Goal: Information Seeking & Learning: Find specific page/section

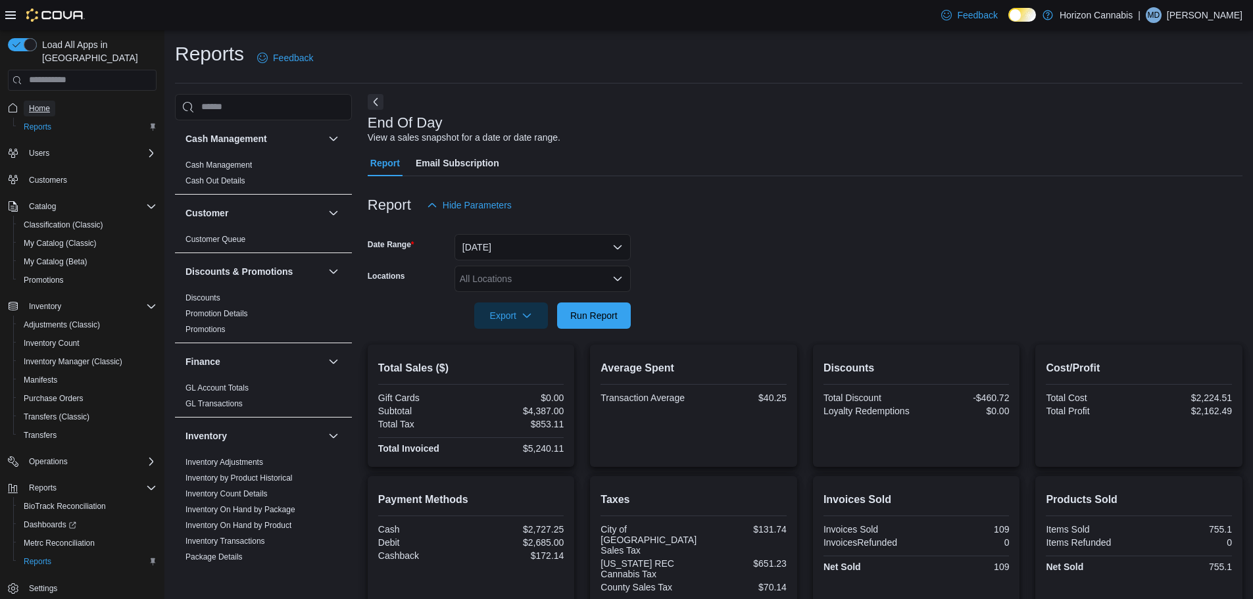
click at [37, 103] on span "Home" at bounding box center [39, 108] width 21 height 11
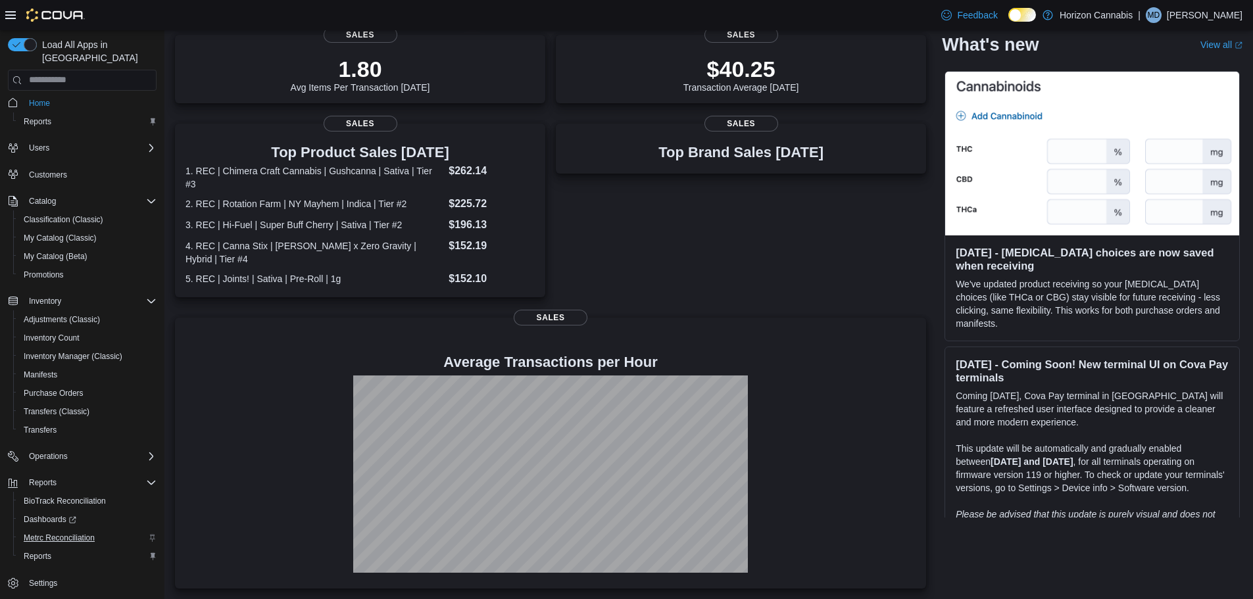
scroll to position [6, 0]
click at [48, 550] on span "Reports" at bounding box center [38, 555] width 28 height 11
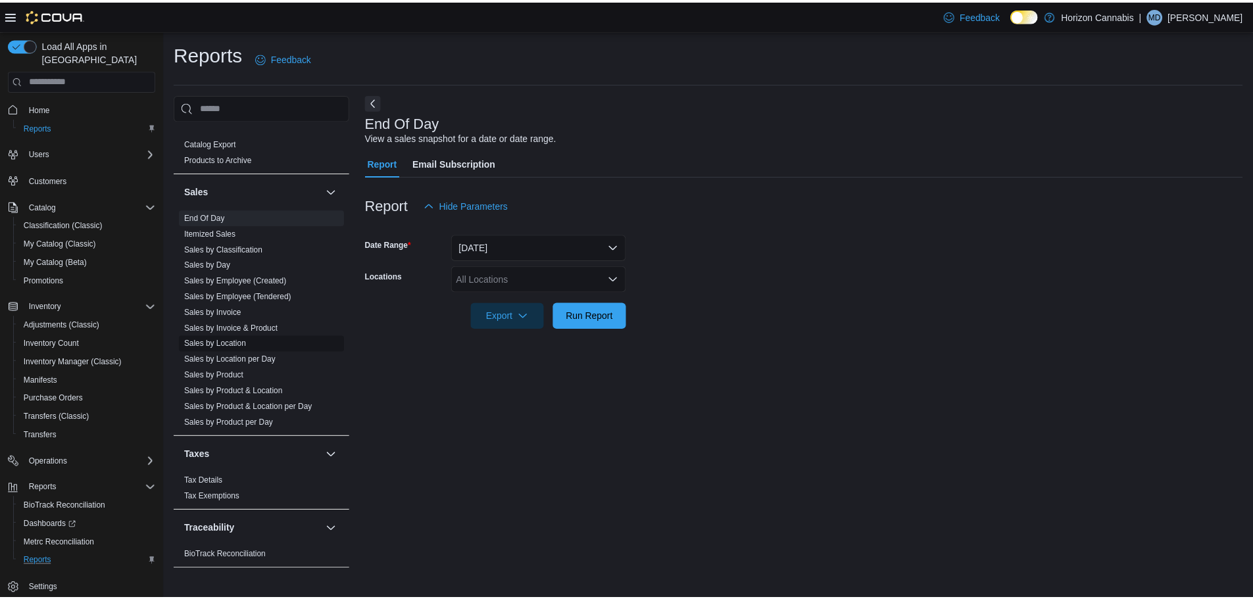
scroll to position [756, 0]
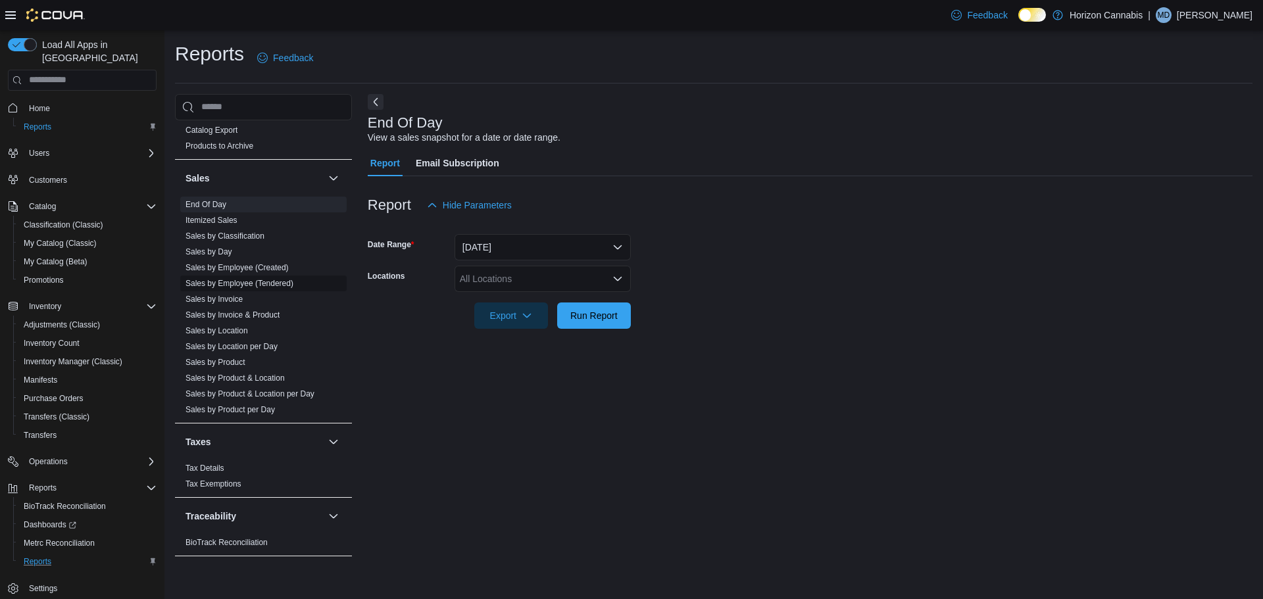
click at [271, 282] on link "Sales by Employee (Tendered)" at bounding box center [239, 283] width 108 height 9
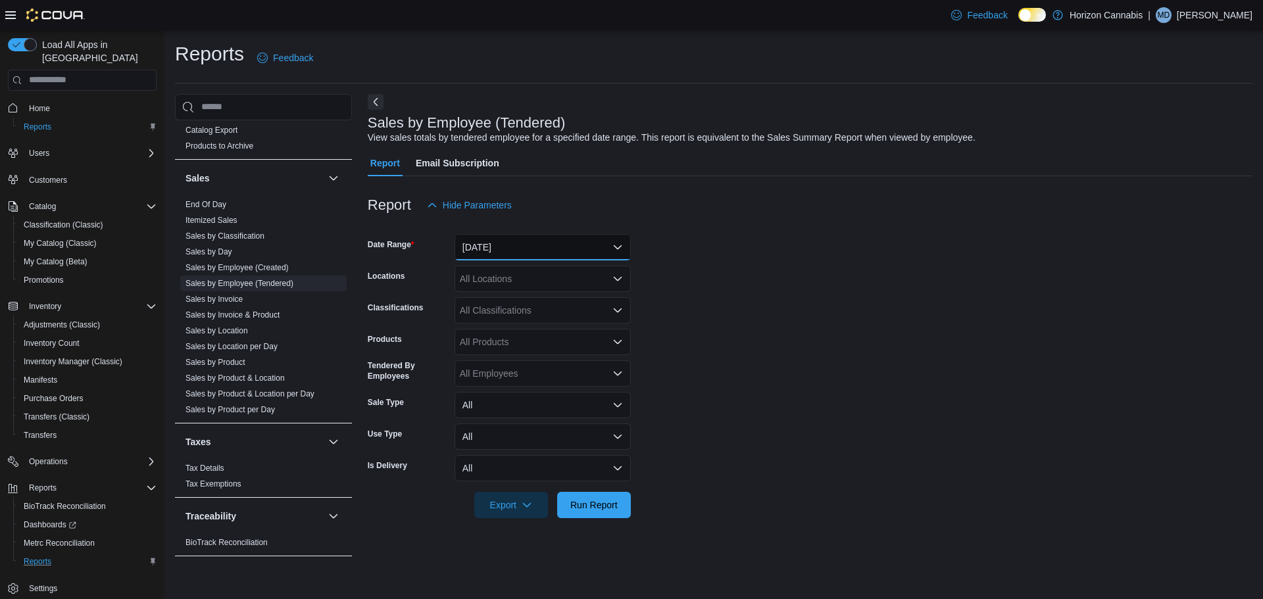
click at [536, 244] on button "[DATE]" at bounding box center [542, 247] width 176 height 26
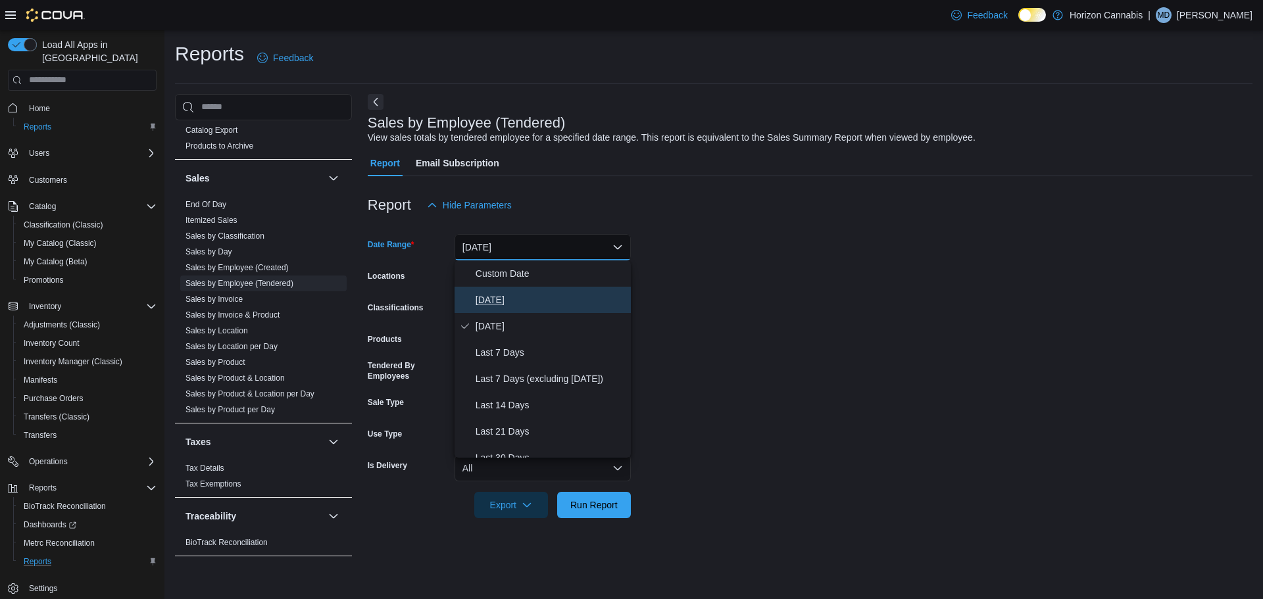
click at [491, 299] on span "Today" at bounding box center [550, 300] width 150 height 16
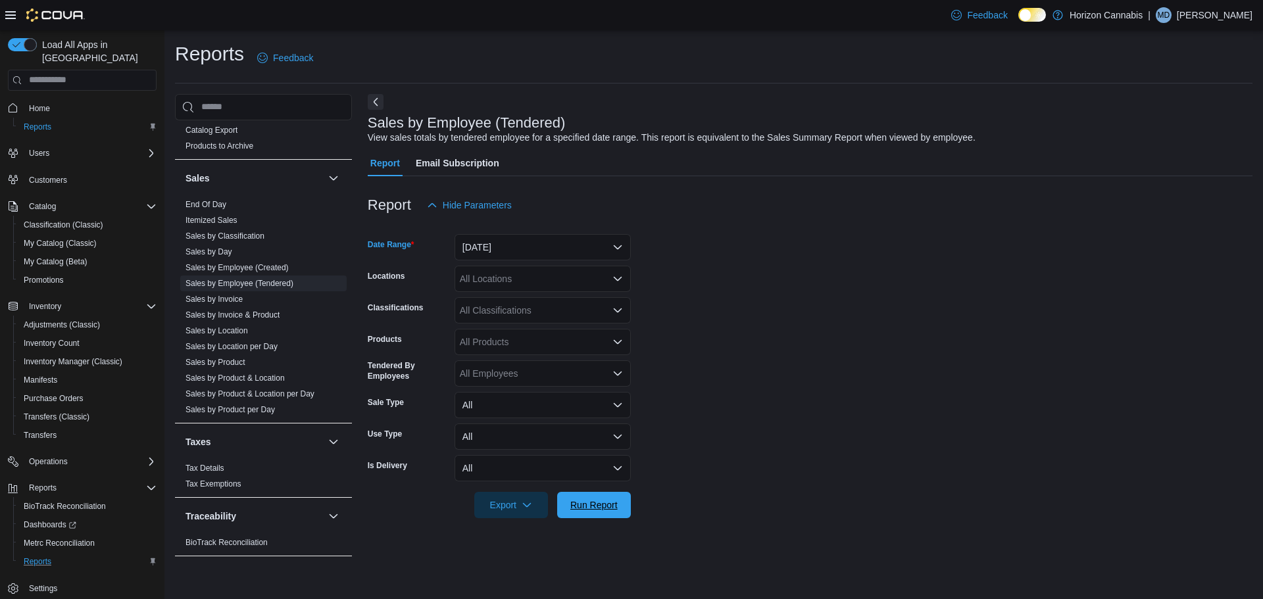
drag, startPoint x: 594, startPoint y: 514, endPoint x: 852, endPoint y: 402, distance: 281.0
click at [593, 513] on span "Run Report" at bounding box center [594, 505] width 58 height 26
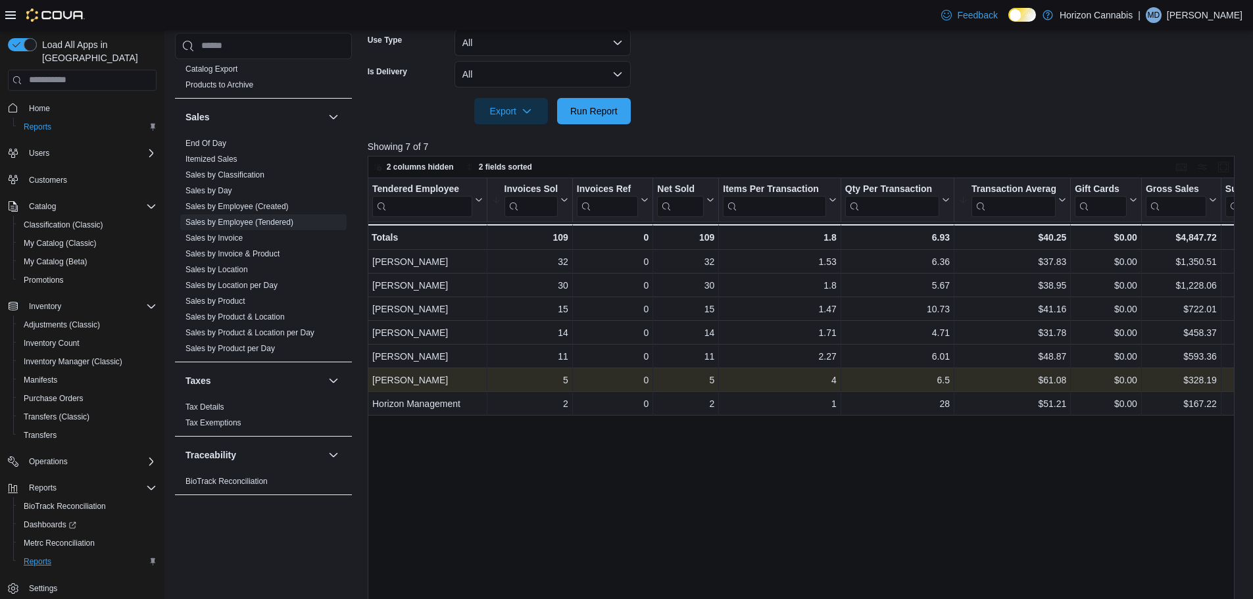
scroll to position [395, 0]
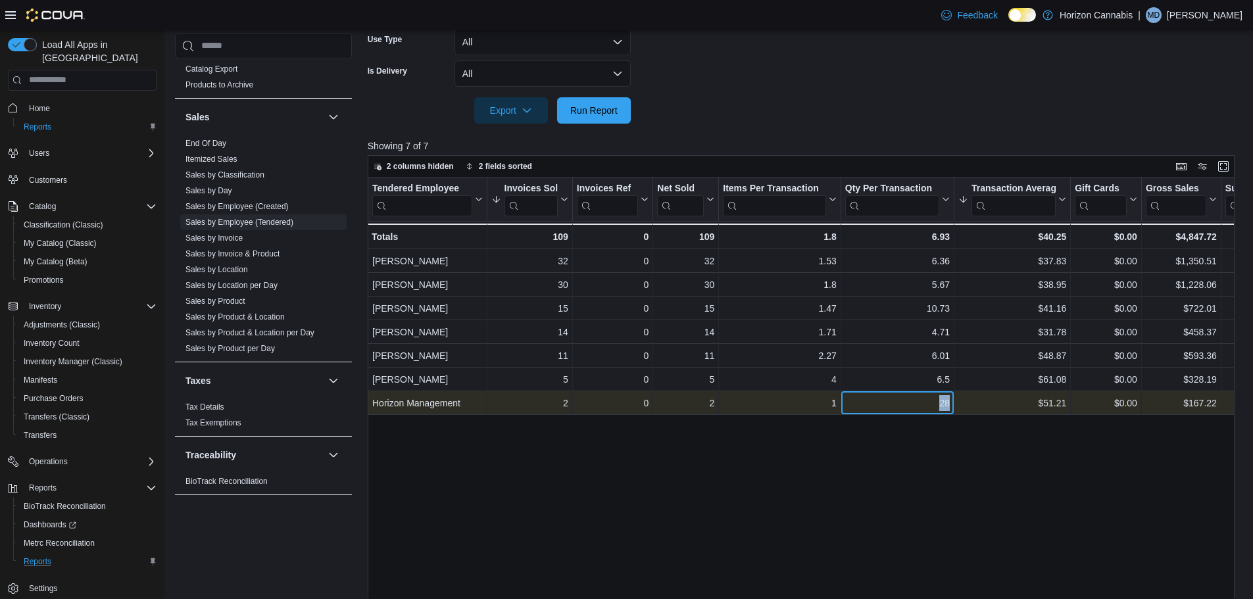
click at [954, 404] on div "Horizon Management - Tendered Employee, column 1, row 7 2 - Invoices Sold, colu…" at bounding box center [1074, 403] width 1413 height 24
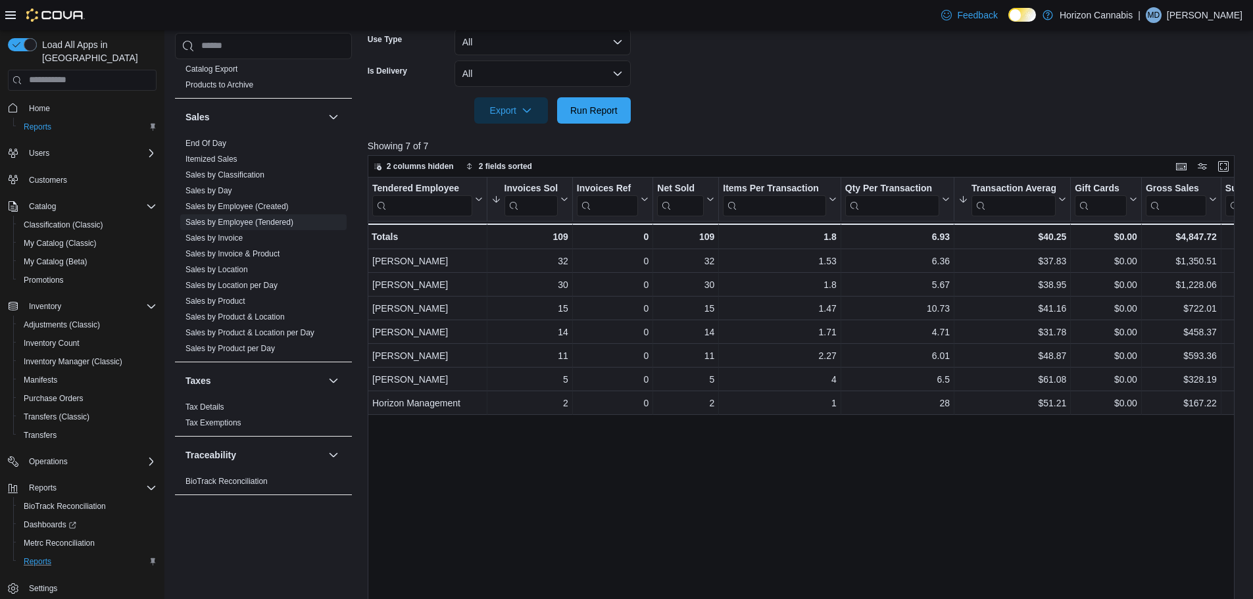
click at [964, 527] on div "Tendered Employee Click to view column header actions Invoices Sold Sorted by T…" at bounding box center [806, 406] width 876 height 457
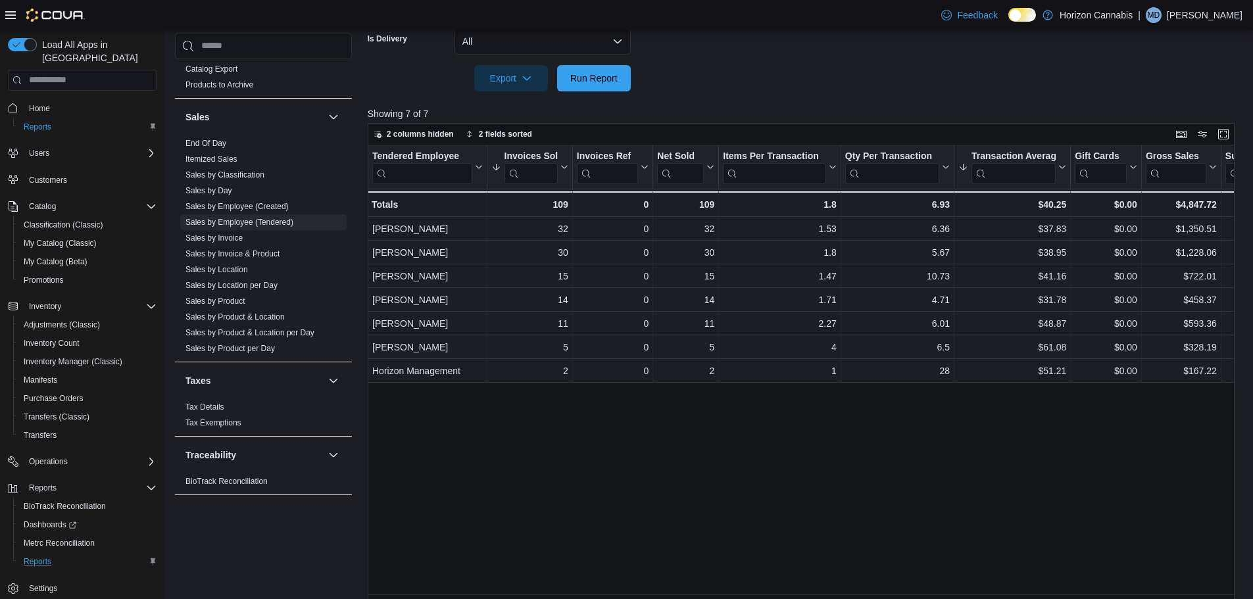
scroll to position [440, 0]
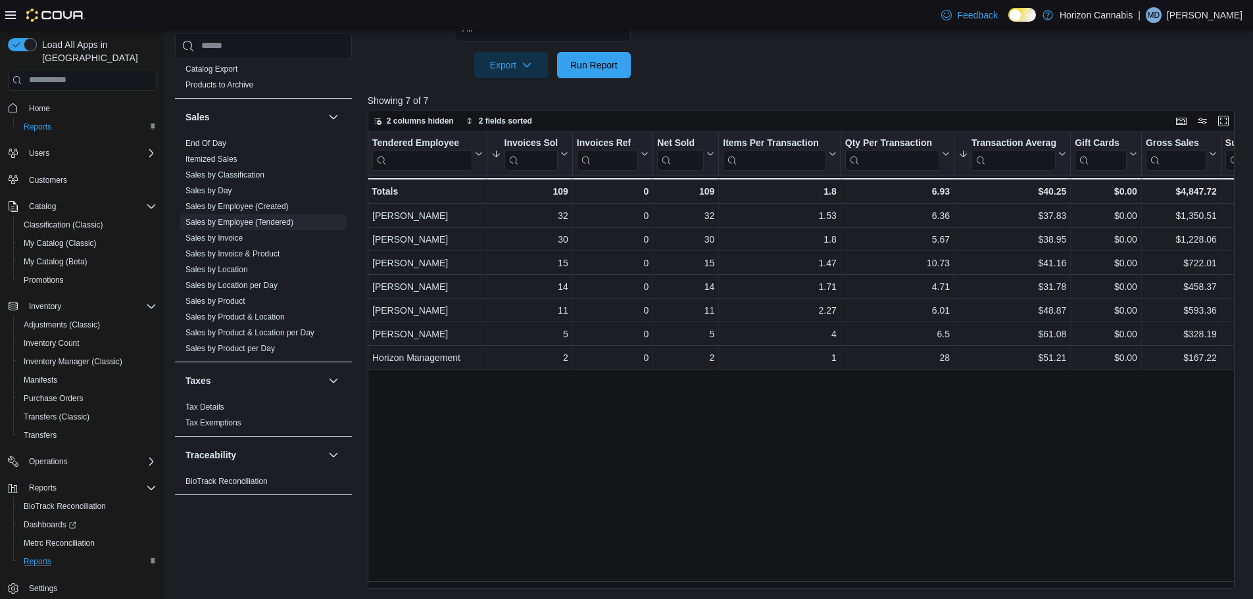
click at [704, 582] on div "Tendered Employee Click to view column header actions Invoices Sold Sorted by T…" at bounding box center [806, 360] width 876 height 457
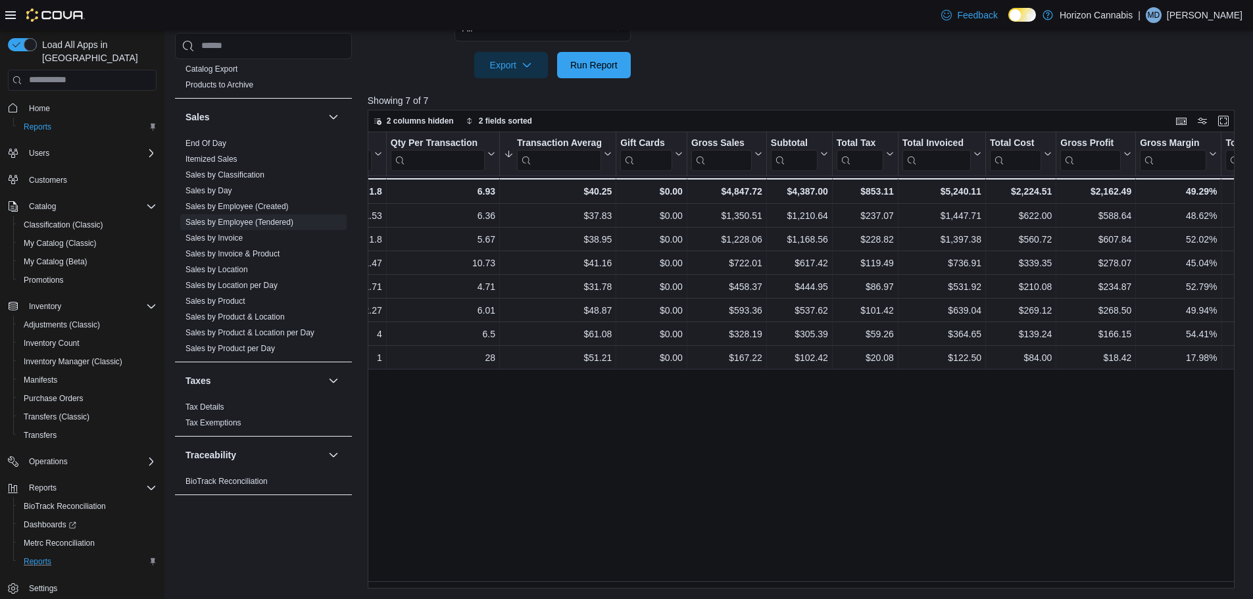
scroll to position [0, 0]
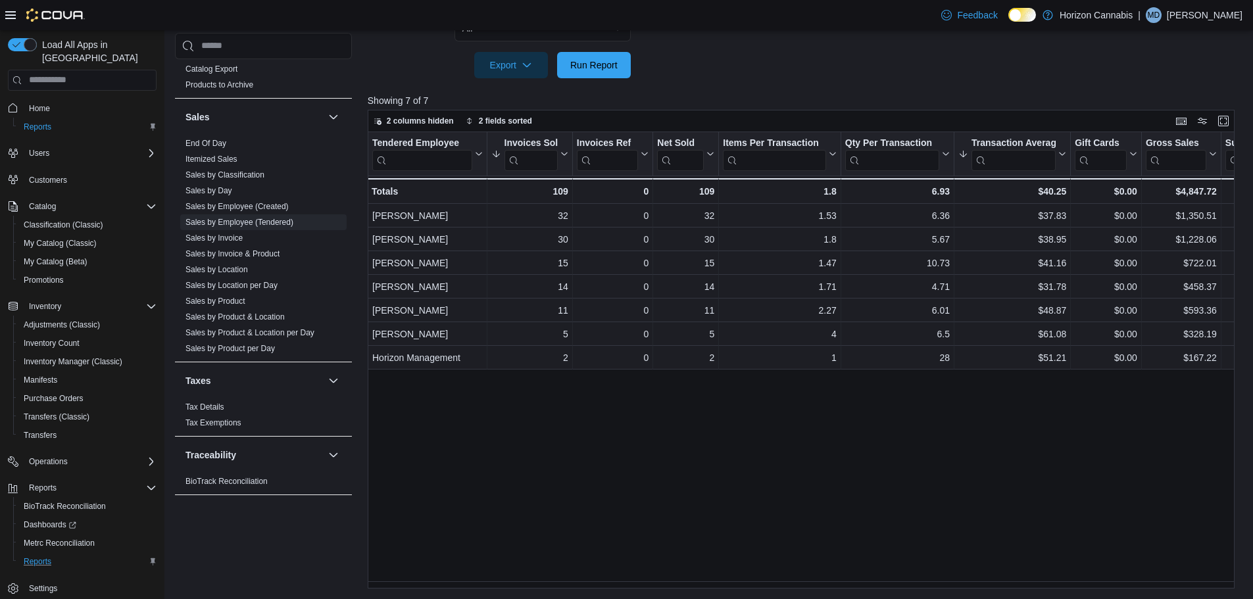
drag, startPoint x: 226, startPoint y: 238, endPoint x: 514, endPoint y: 256, distance: 288.0
click at [226, 238] on link "Sales by Invoice" at bounding box center [213, 237] width 57 height 9
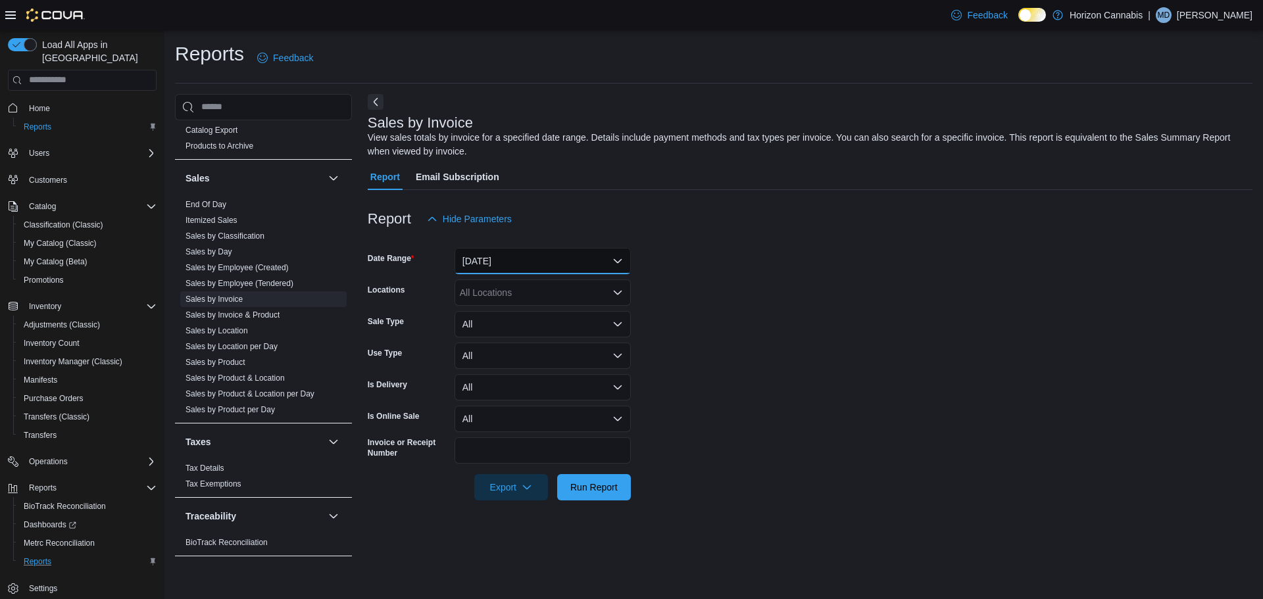
click at [531, 260] on button "Yesterday" at bounding box center [542, 261] width 176 height 26
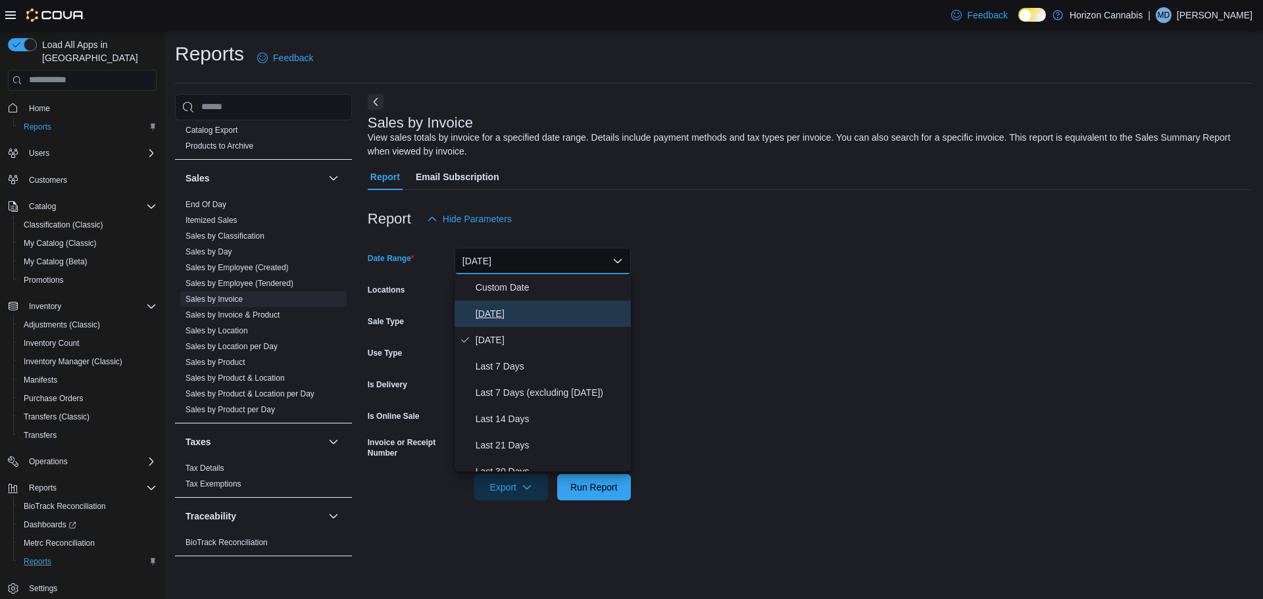
click at [499, 313] on span "Today" at bounding box center [550, 314] width 150 height 16
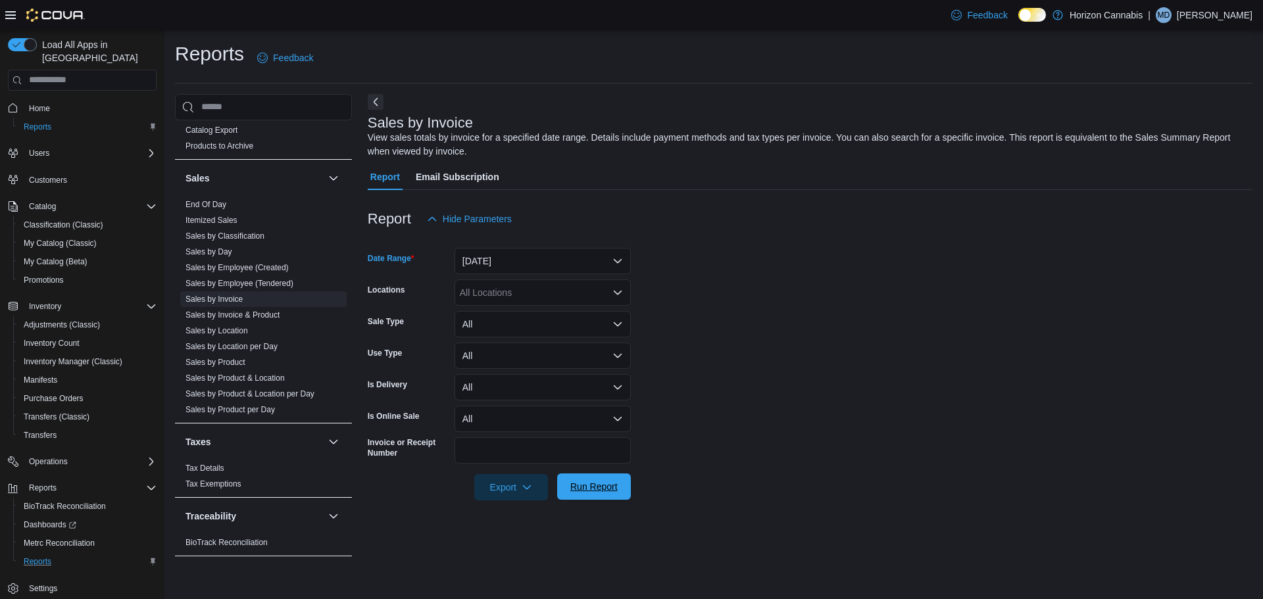
click at [593, 498] on span "Run Report" at bounding box center [594, 486] width 58 height 26
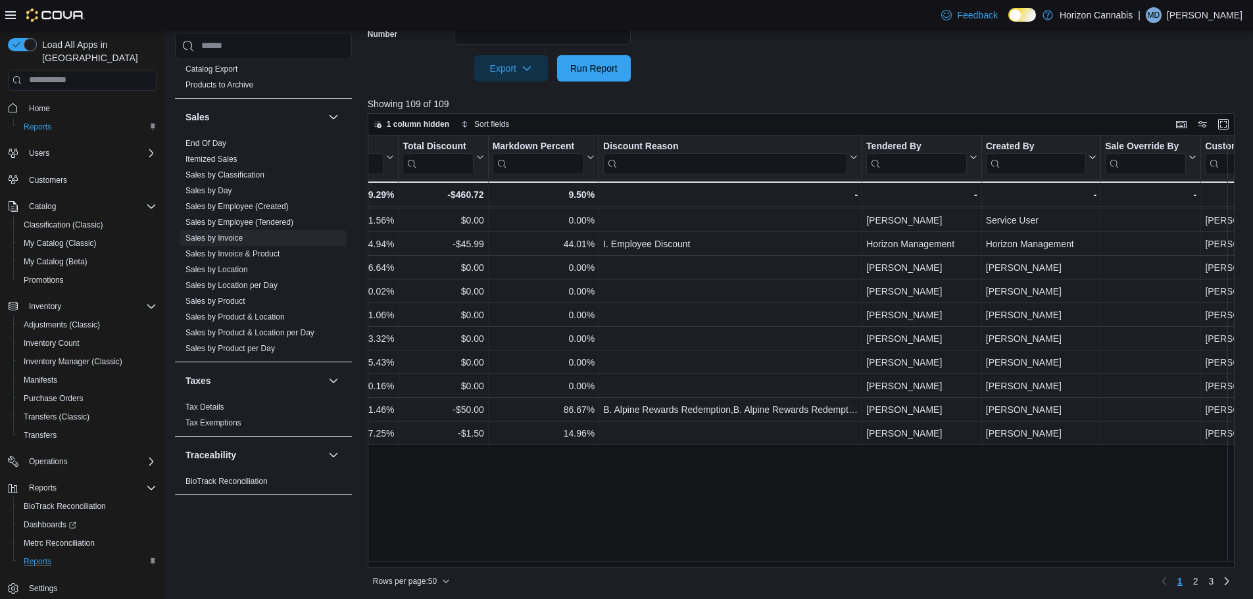
scroll to position [434, 1325]
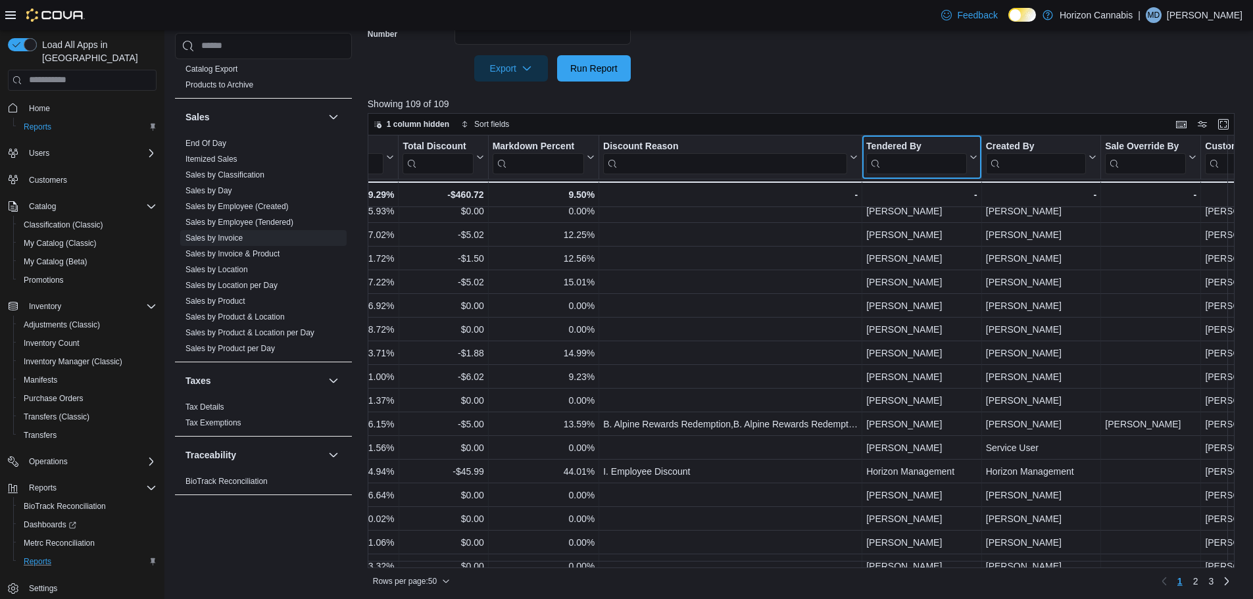
click at [903, 160] on input "search" at bounding box center [916, 163] width 101 height 21
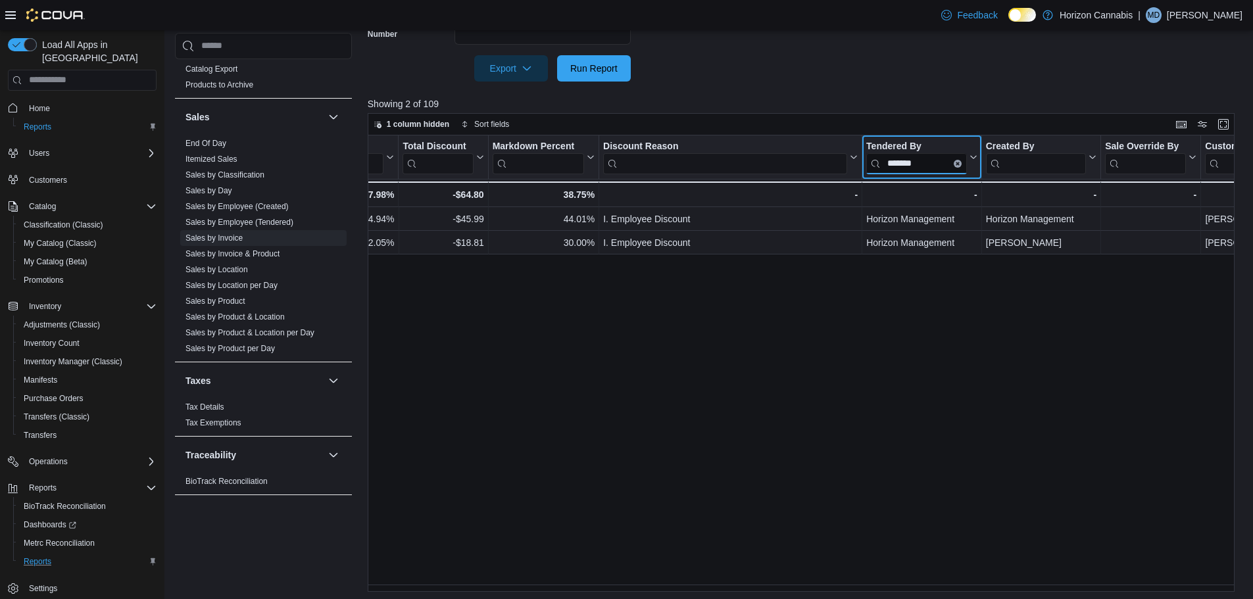
scroll to position [0, 1325]
type input "*******"
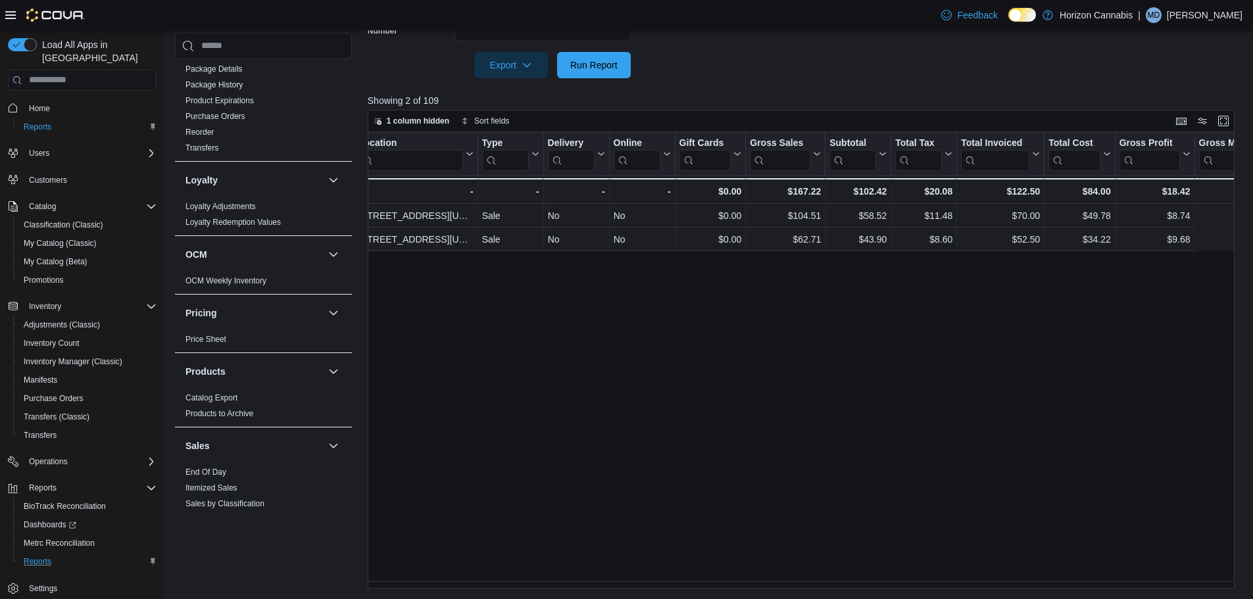
scroll to position [0, 0]
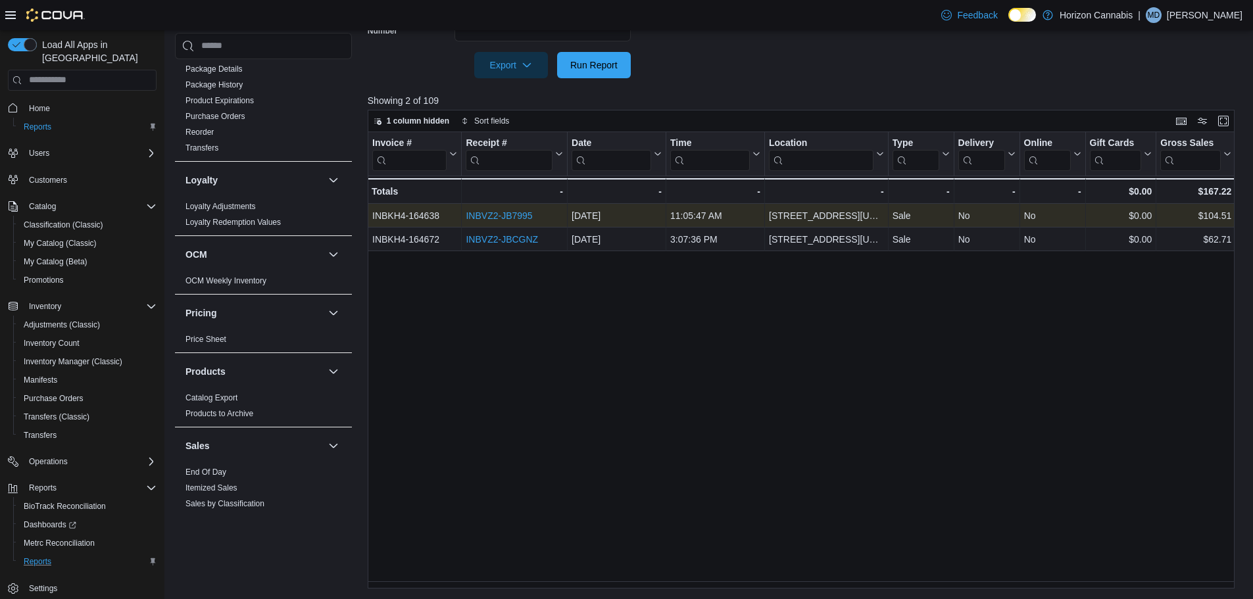
click at [493, 218] on link "INBVZ2-JB7995" at bounding box center [499, 215] width 66 height 11
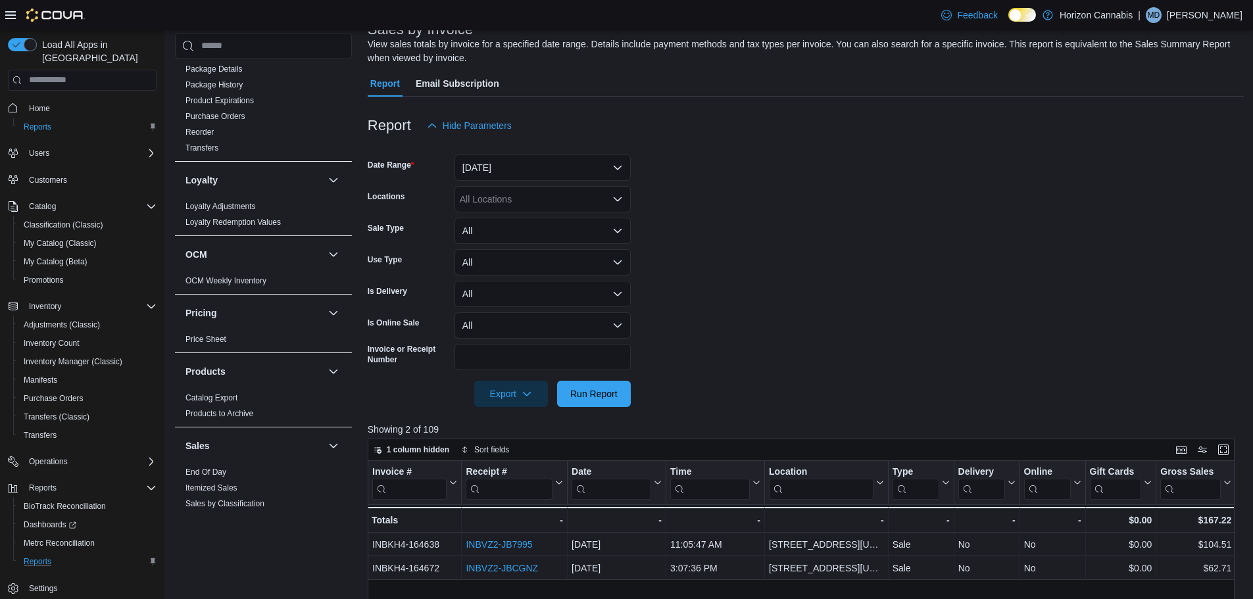
scroll to position [32, 0]
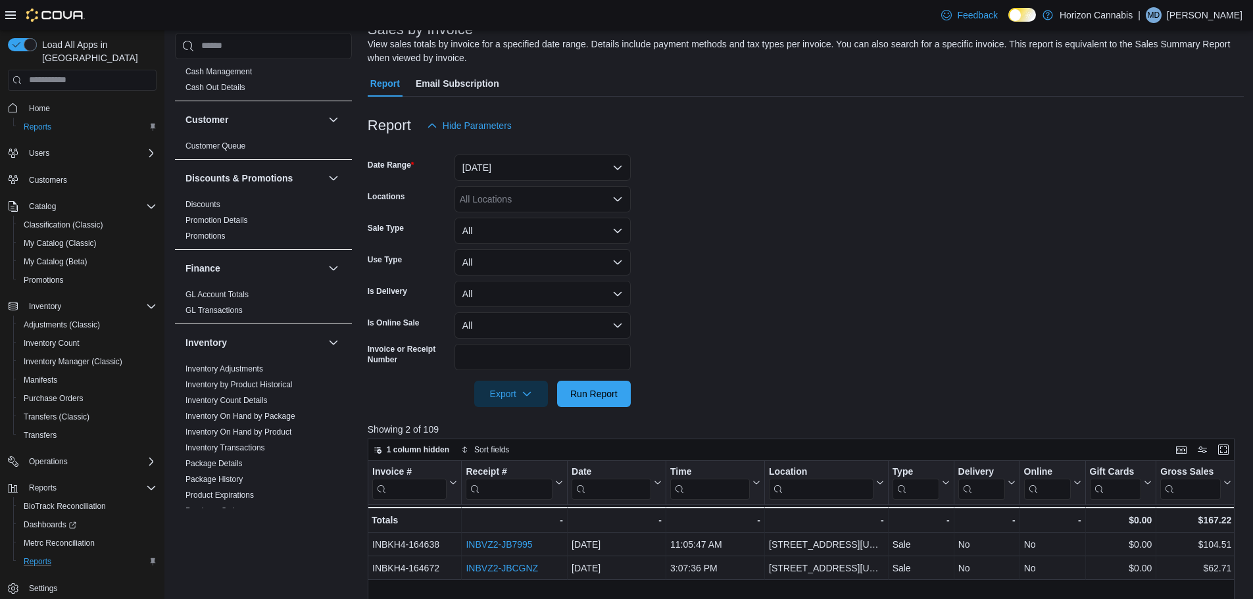
click at [44, 103] on button "Home" at bounding box center [82, 108] width 159 height 19
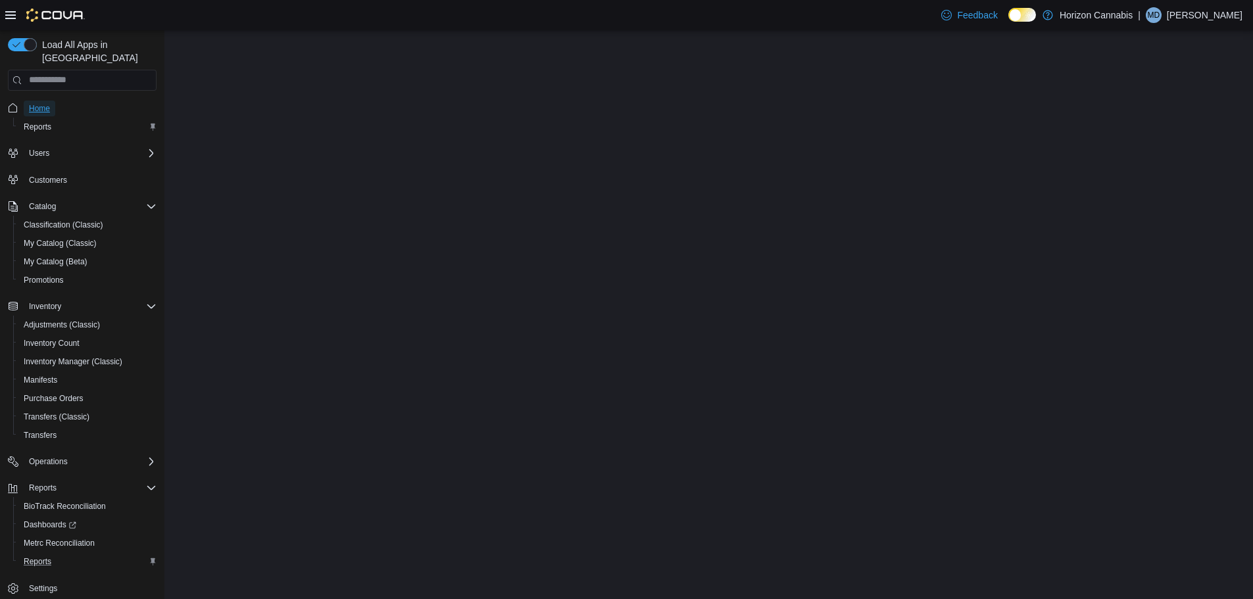
click at [37, 103] on span "Home" at bounding box center [39, 108] width 21 height 11
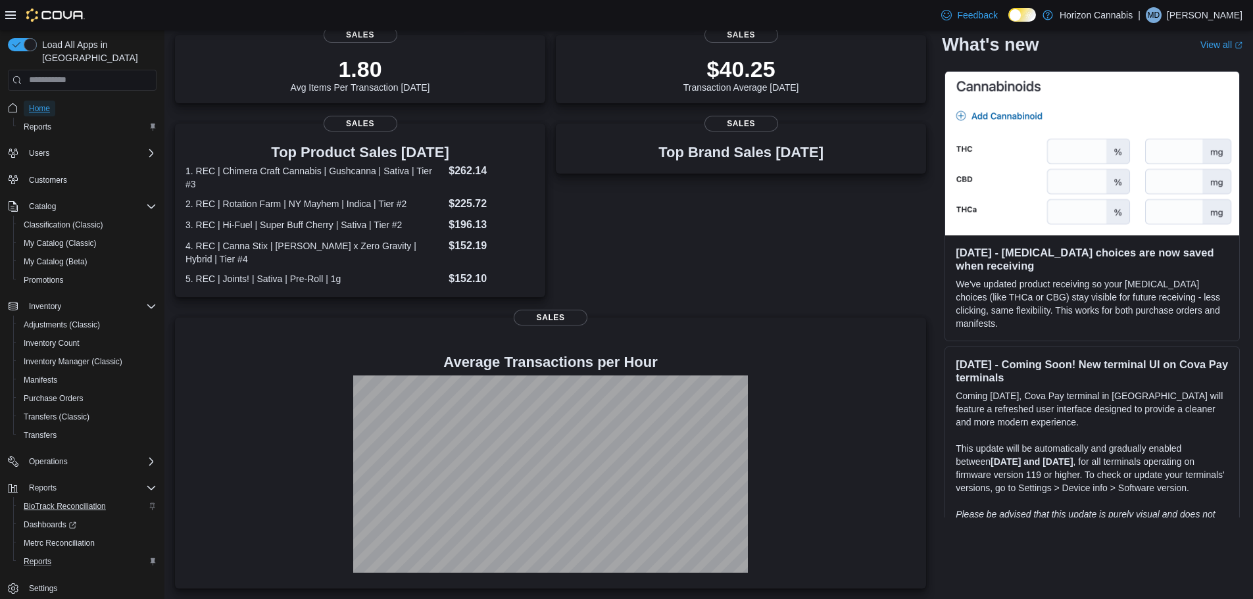
scroll to position [6, 0]
click at [59, 548] on div "Reports" at bounding box center [87, 556] width 138 height 16
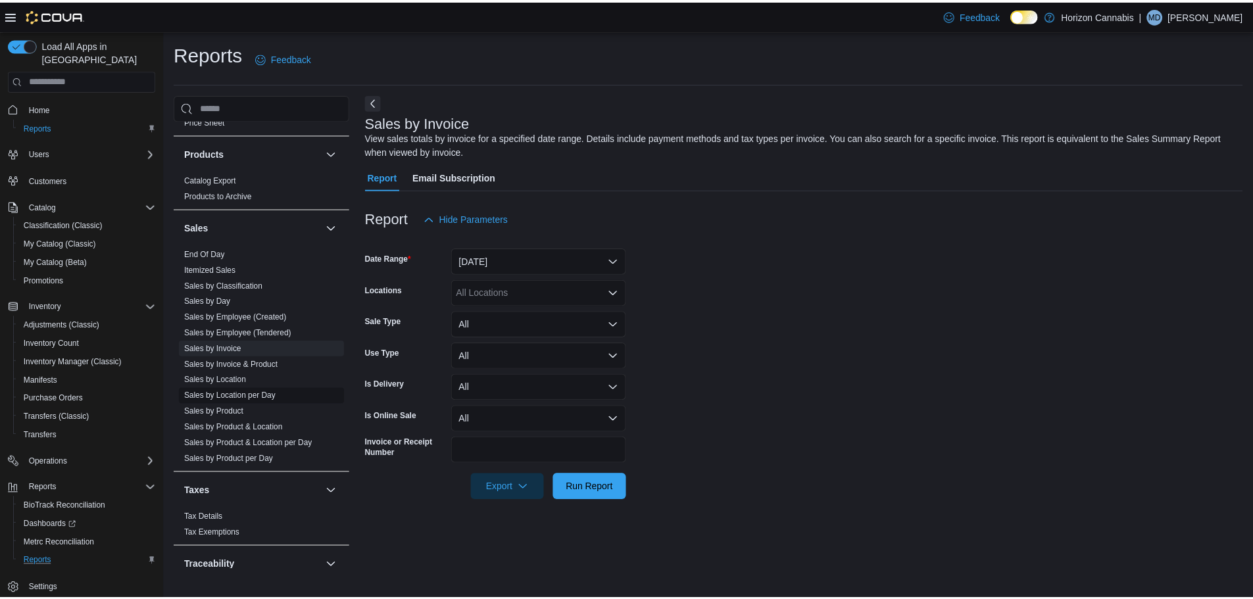
scroll to position [756, 0]
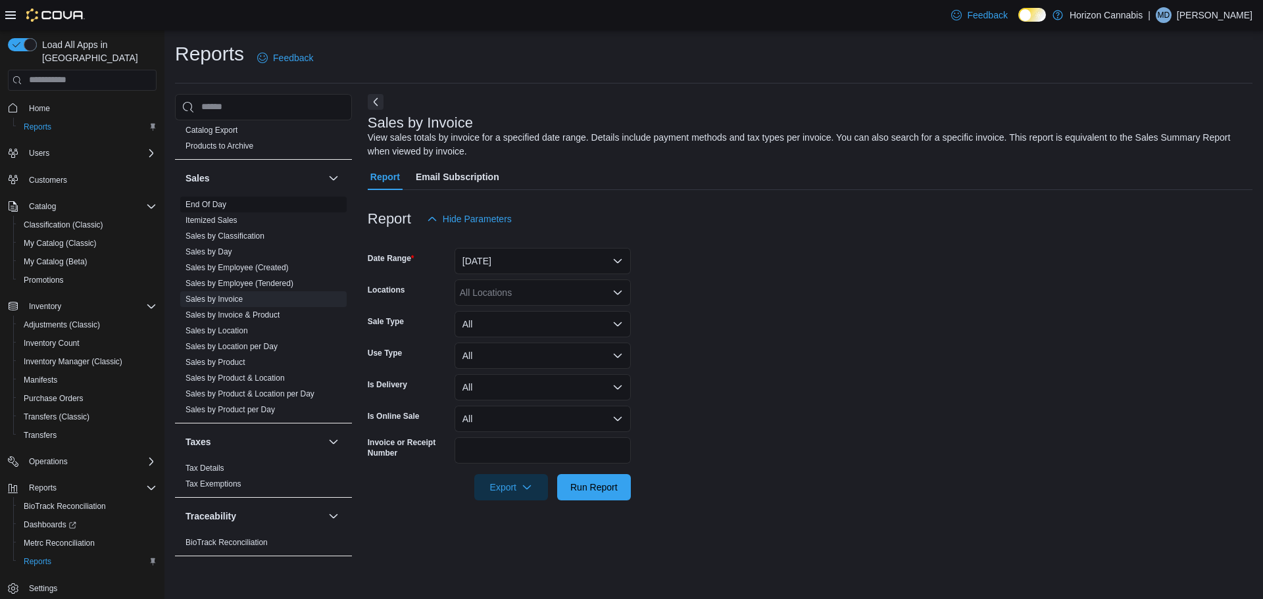
click at [201, 206] on link "End Of Day" at bounding box center [205, 204] width 41 height 9
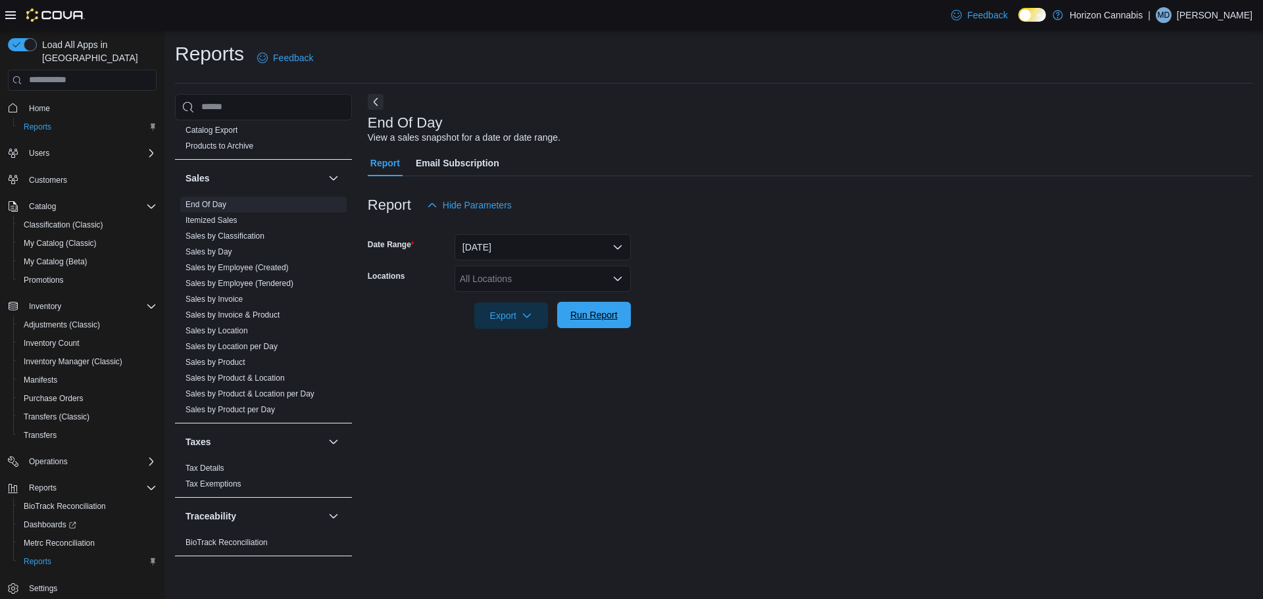
click at [610, 320] on span "Run Report" at bounding box center [593, 314] width 47 height 13
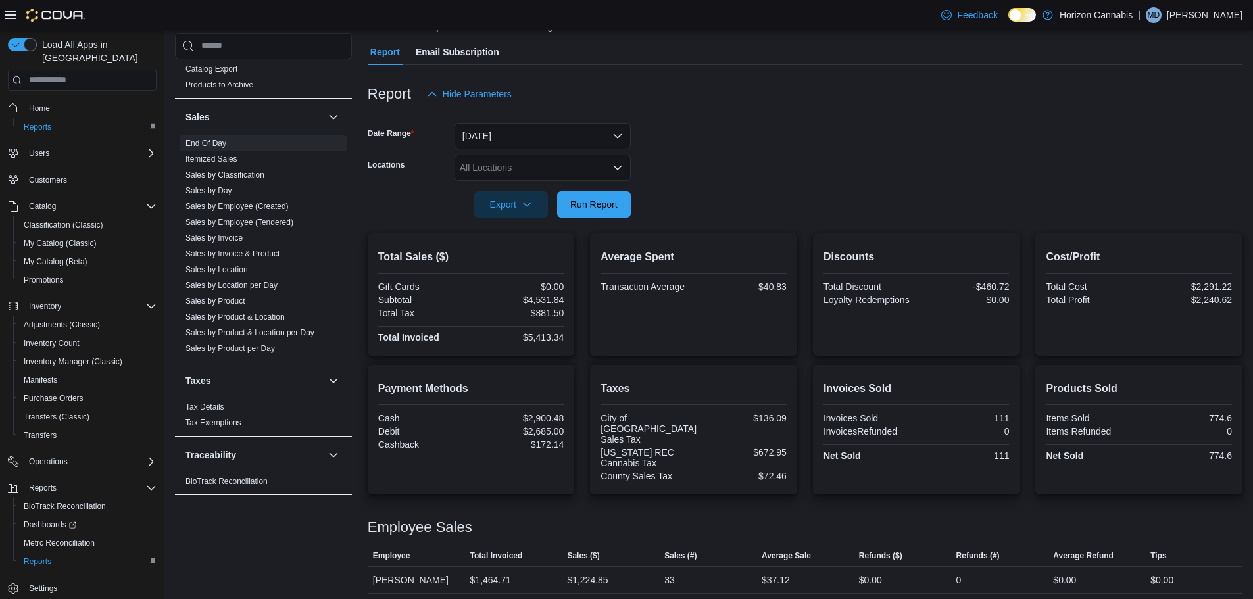
scroll to position [20, 0]
